Goal: Obtain resource: Obtain resource

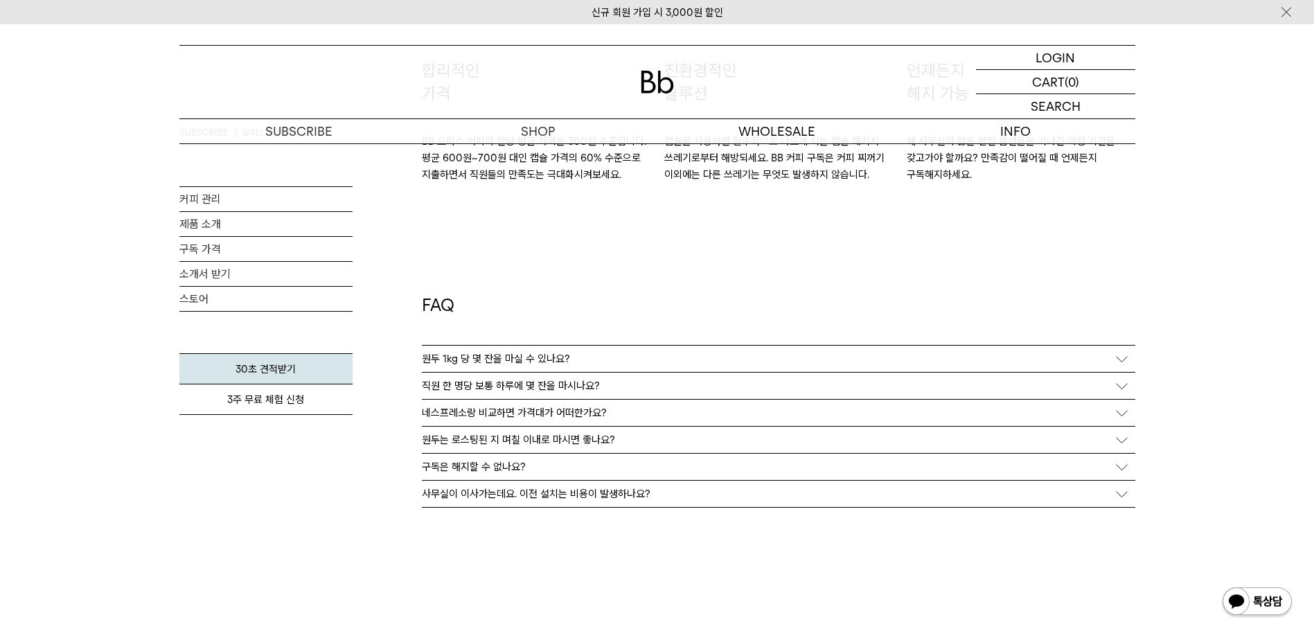
scroll to position [2562, 0]
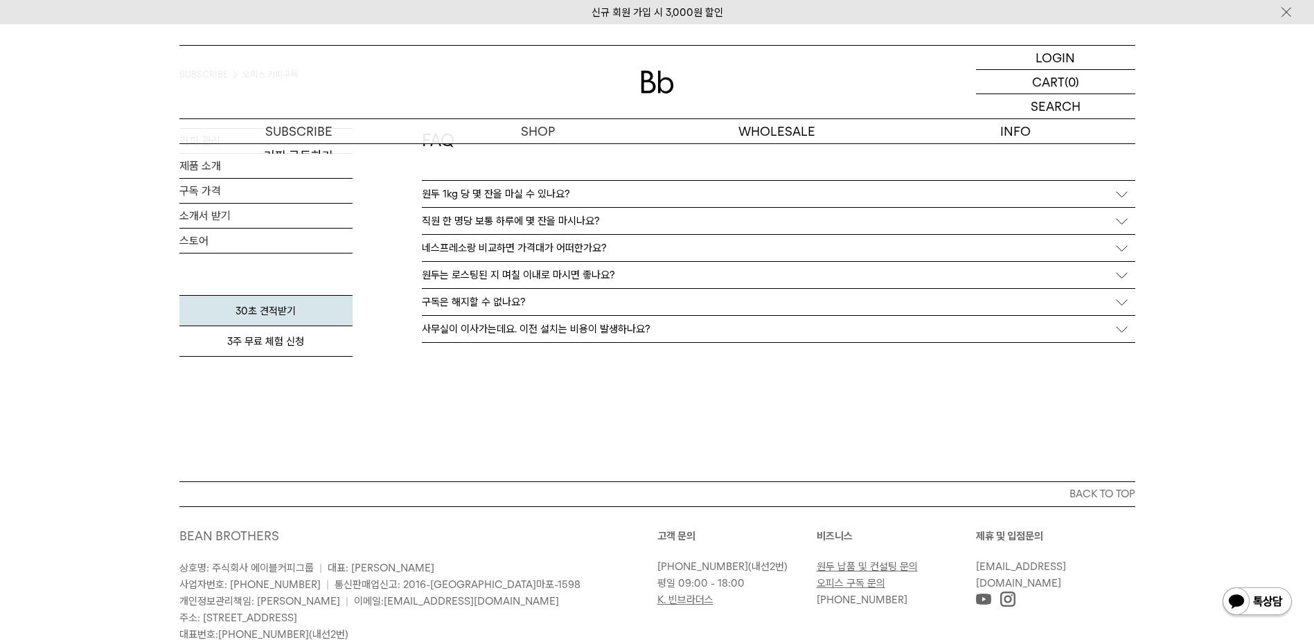
click at [227, 373] on div "SUBSCRIBE 오피스 커피구독 커피 관리 제품 소개 구독 가격 [DEMOGRAPHIC_DATA] 받기 스토어 30초 견적받기 3주 무료 체…" at bounding box center [265, 271] width 173 height 420
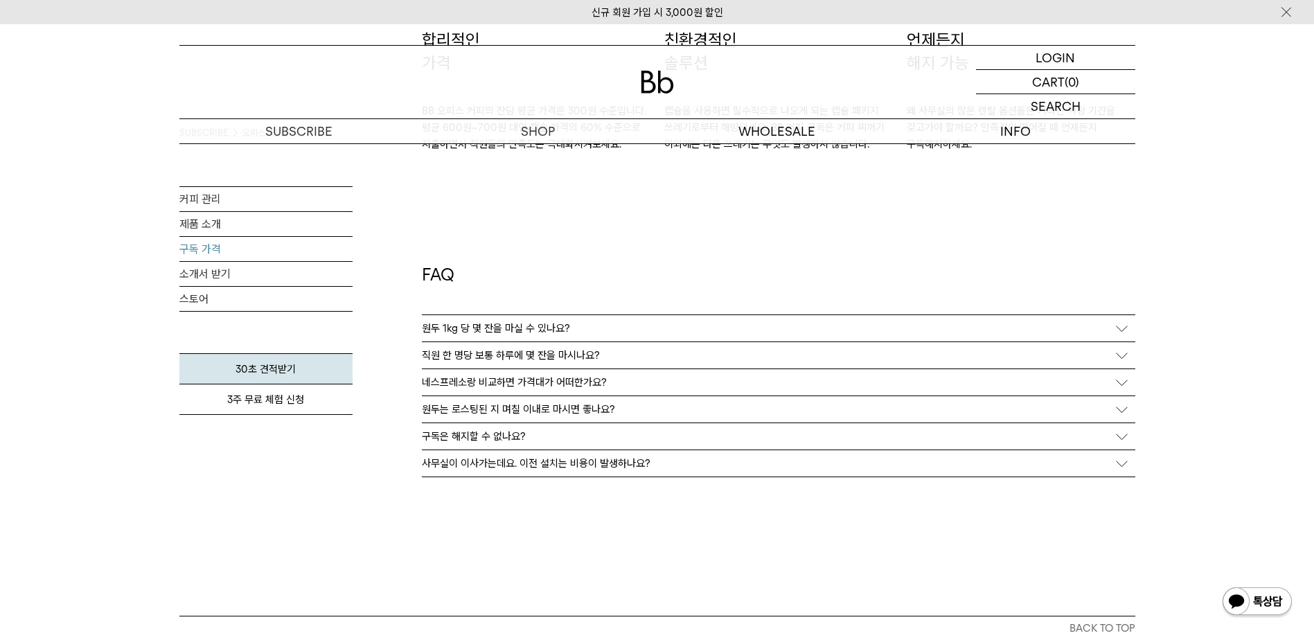
scroll to position [2424, 0]
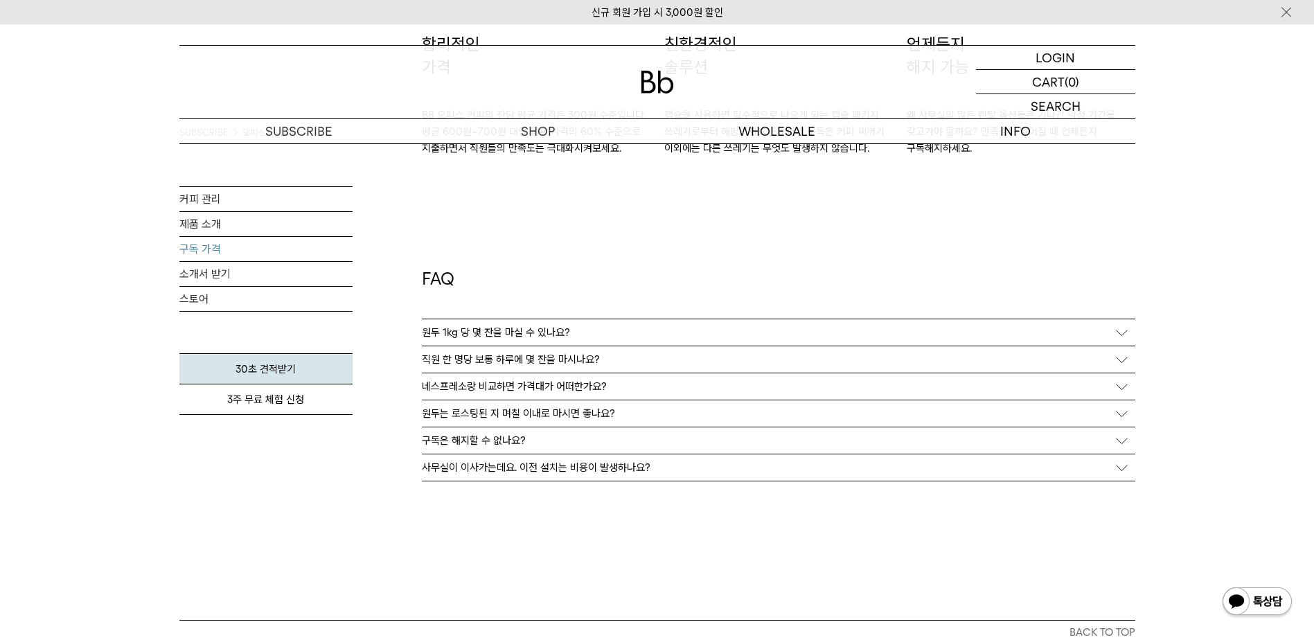
click at [206, 254] on link "구독 가격" at bounding box center [265, 249] width 173 height 24
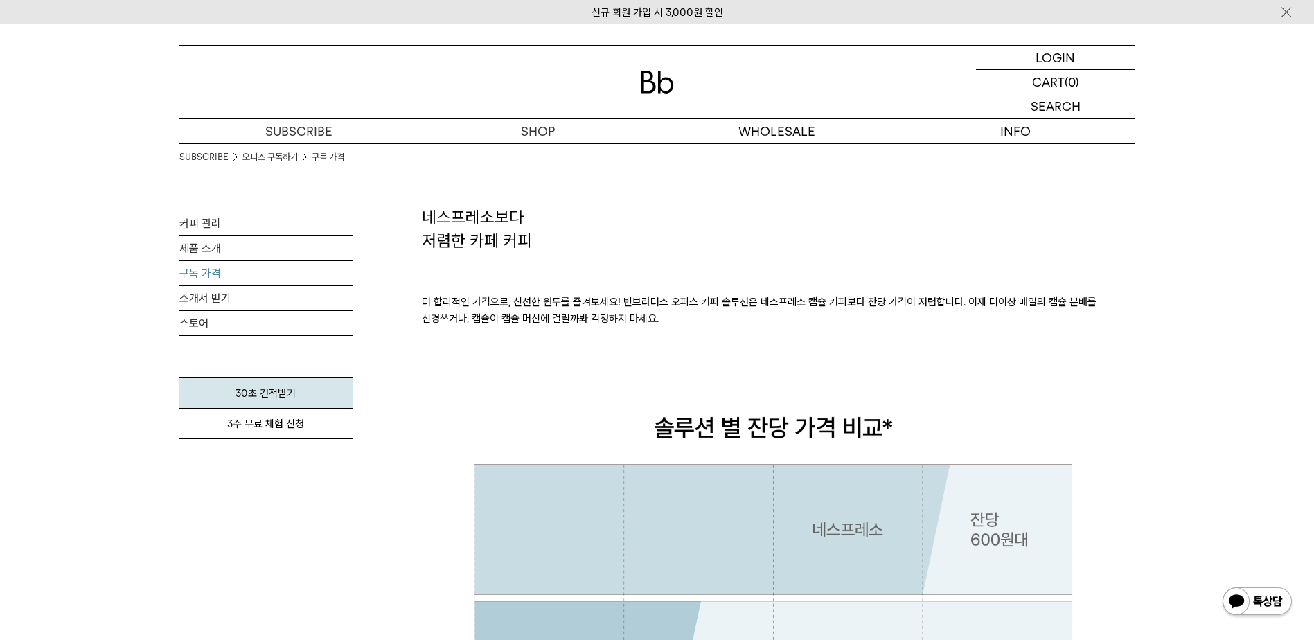
click at [729, 229] on h2 "네스프레소보다 저렴한 카페 커피" at bounding box center [778, 229] width 713 height 46
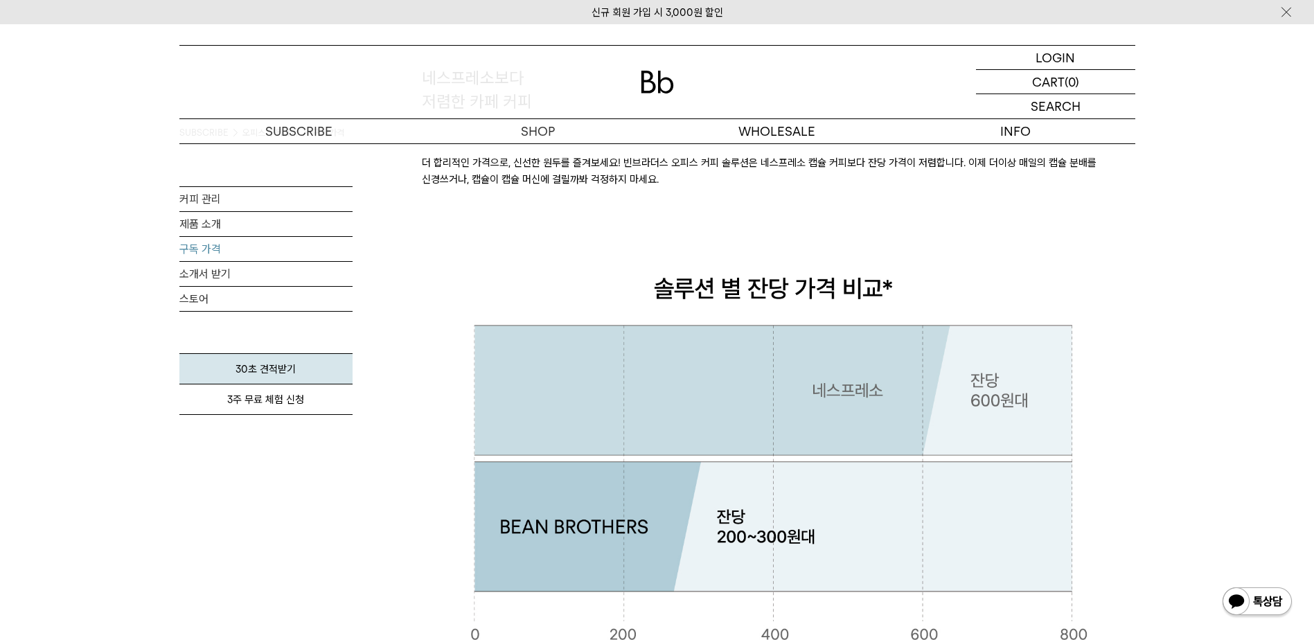
scroll to position [138, 0]
click at [215, 274] on link "소개서 받기" at bounding box center [265, 274] width 173 height 24
